Goal: Transaction & Acquisition: Purchase product/service

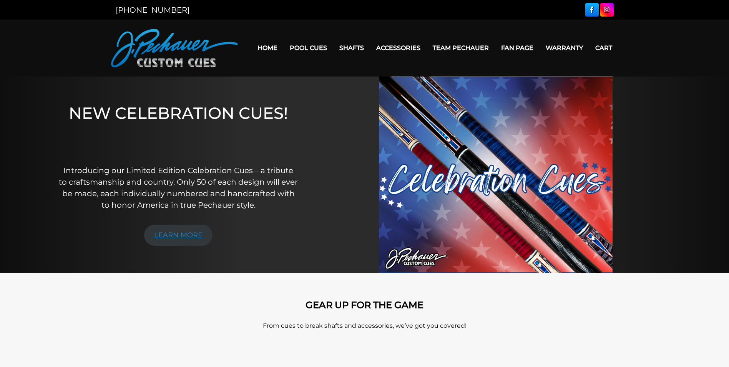
click at [183, 232] on link "LEARN MORE" at bounding box center [178, 234] width 68 height 21
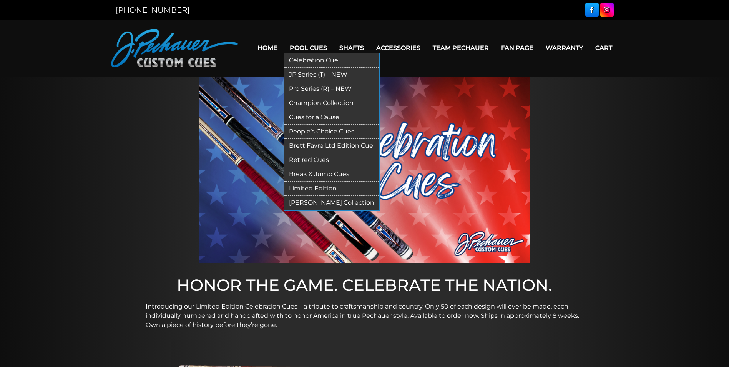
click at [322, 48] on link "Pool Cues" at bounding box center [309, 48] width 50 height 20
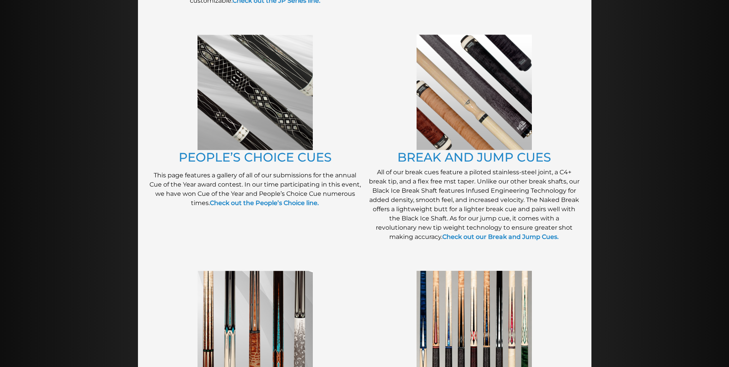
scroll to position [612, 0]
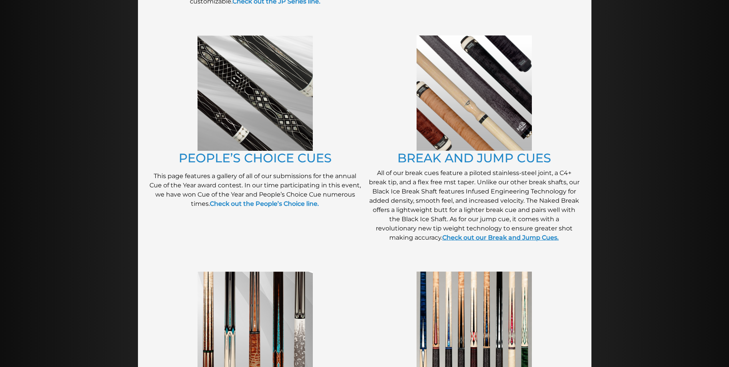
click at [477, 235] on strong "Check out our Break and Jump Cues." at bounding box center [500, 237] width 116 height 7
